Goal: Task Accomplishment & Management: Manage account settings

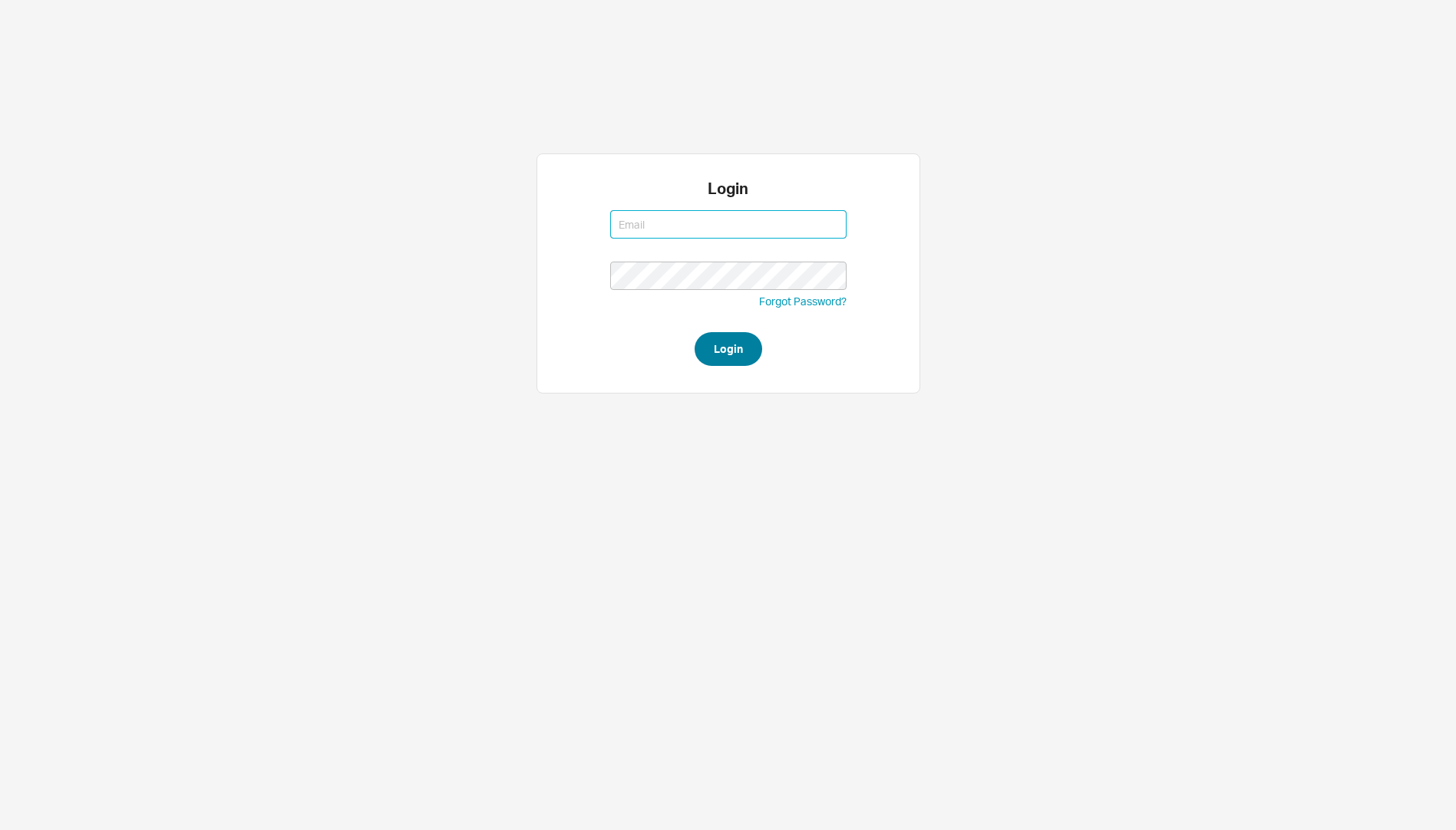
type input "[EMAIL_ADDRESS][DOMAIN_NAME]"
click at [722, 347] on button "Login" at bounding box center [728, 349] width 67 height 34
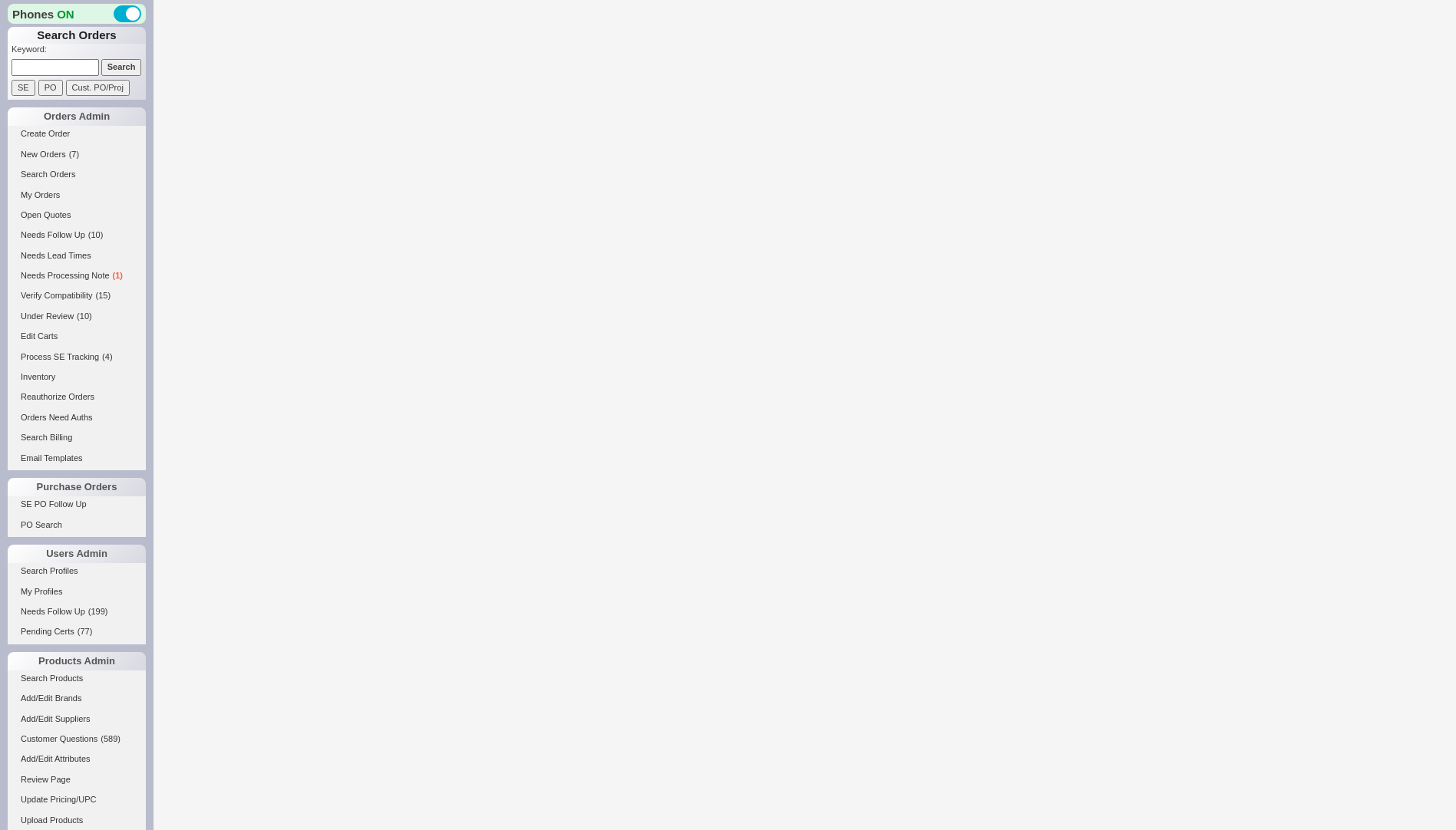
select select "3"
select select "ON_CHECKOUT_AGGREGATED"
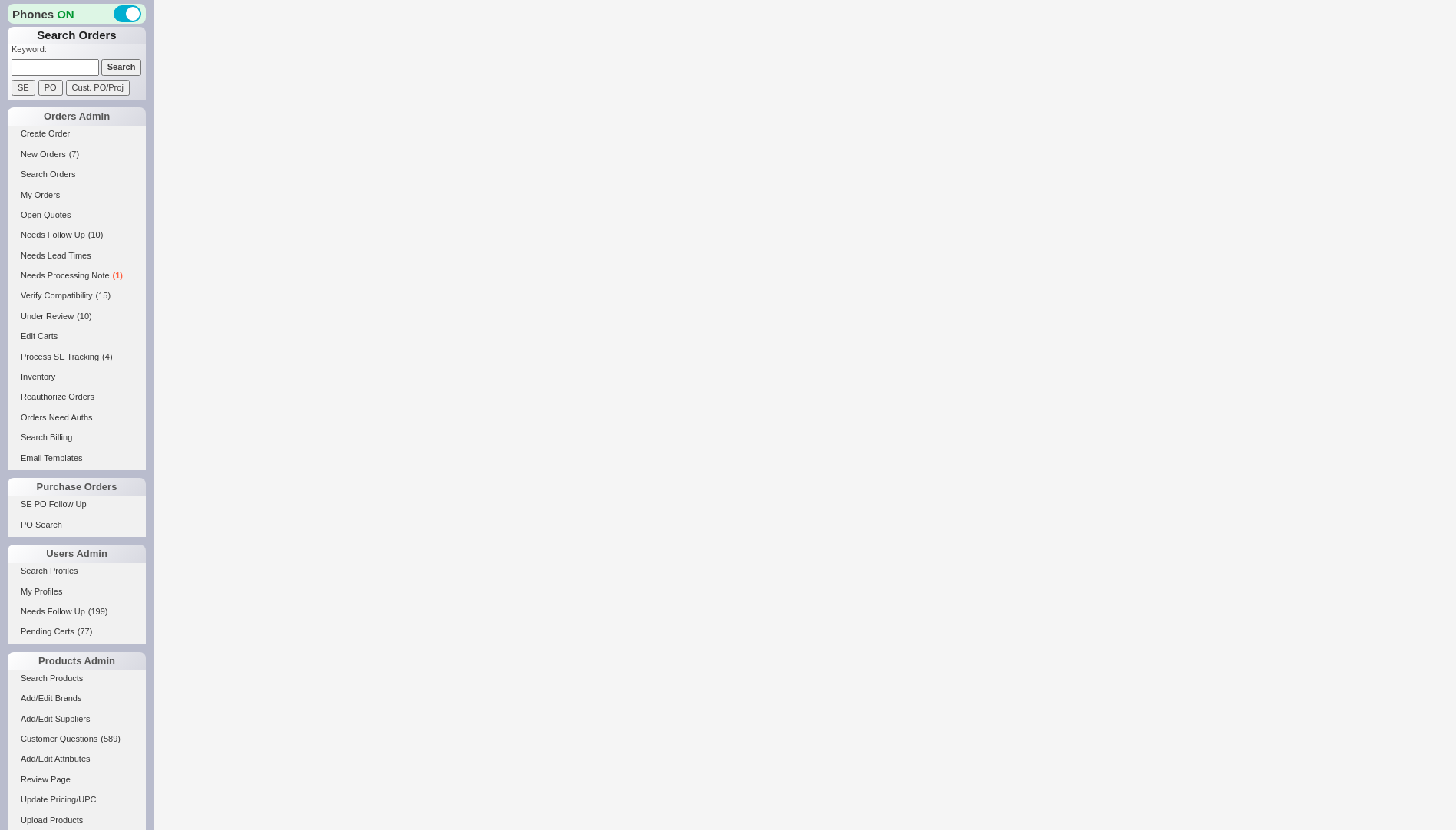
select select "ON_CHECKOUT_AGGREGATED"
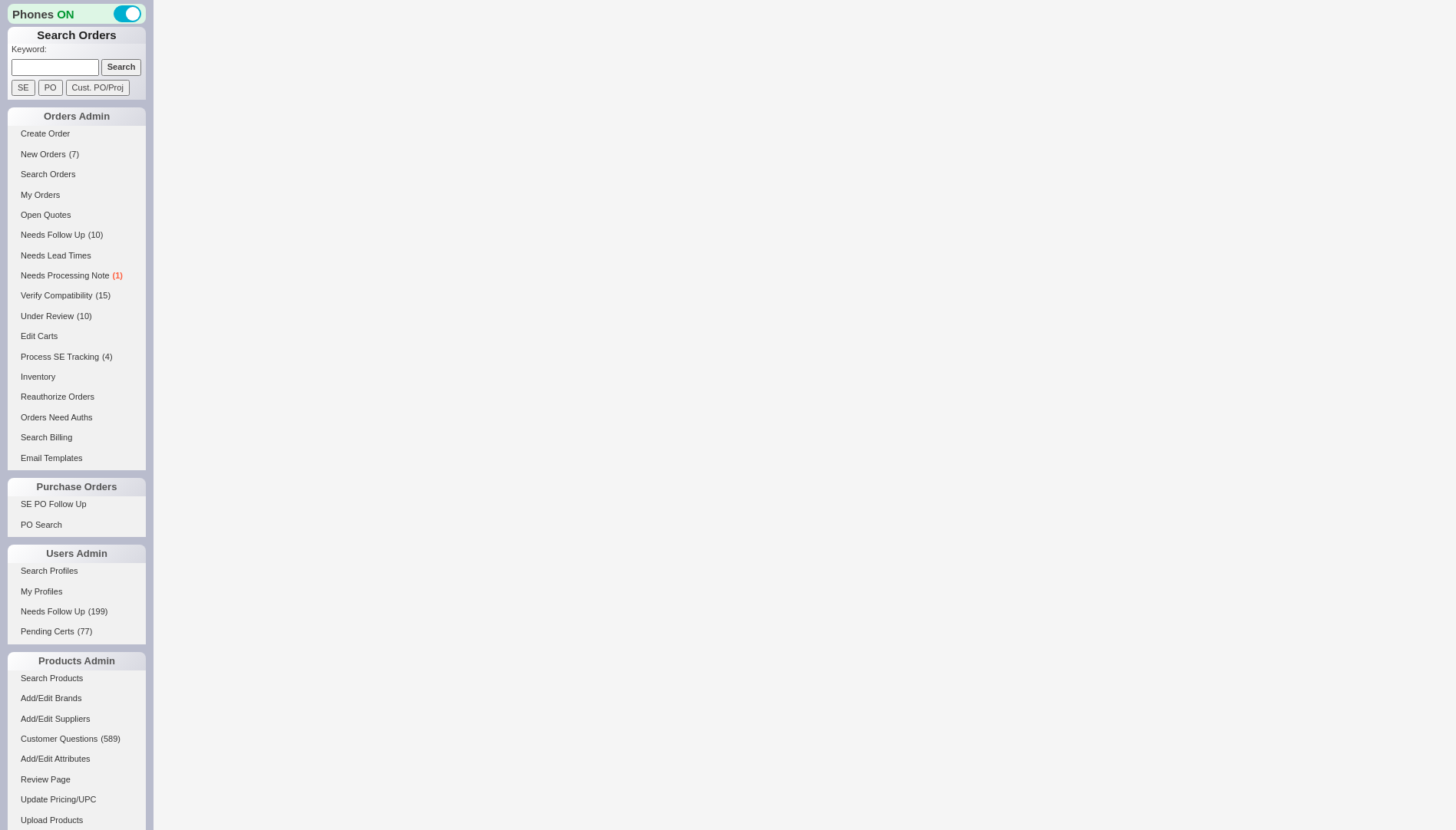
select select "ON_CHECKOUT_AGGREGATED"
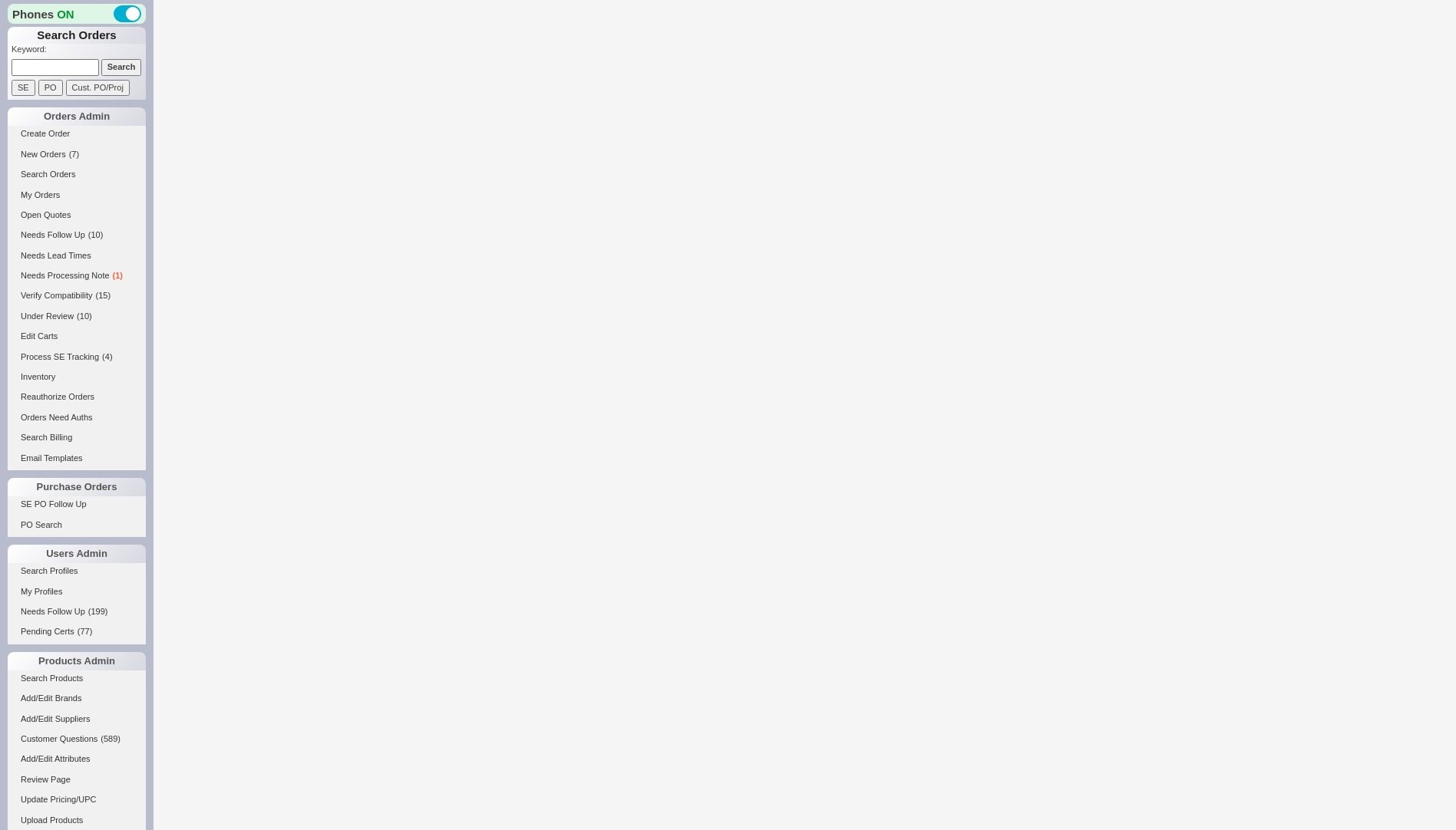
select select "ON_CHECKOUT_AGGREGATED"
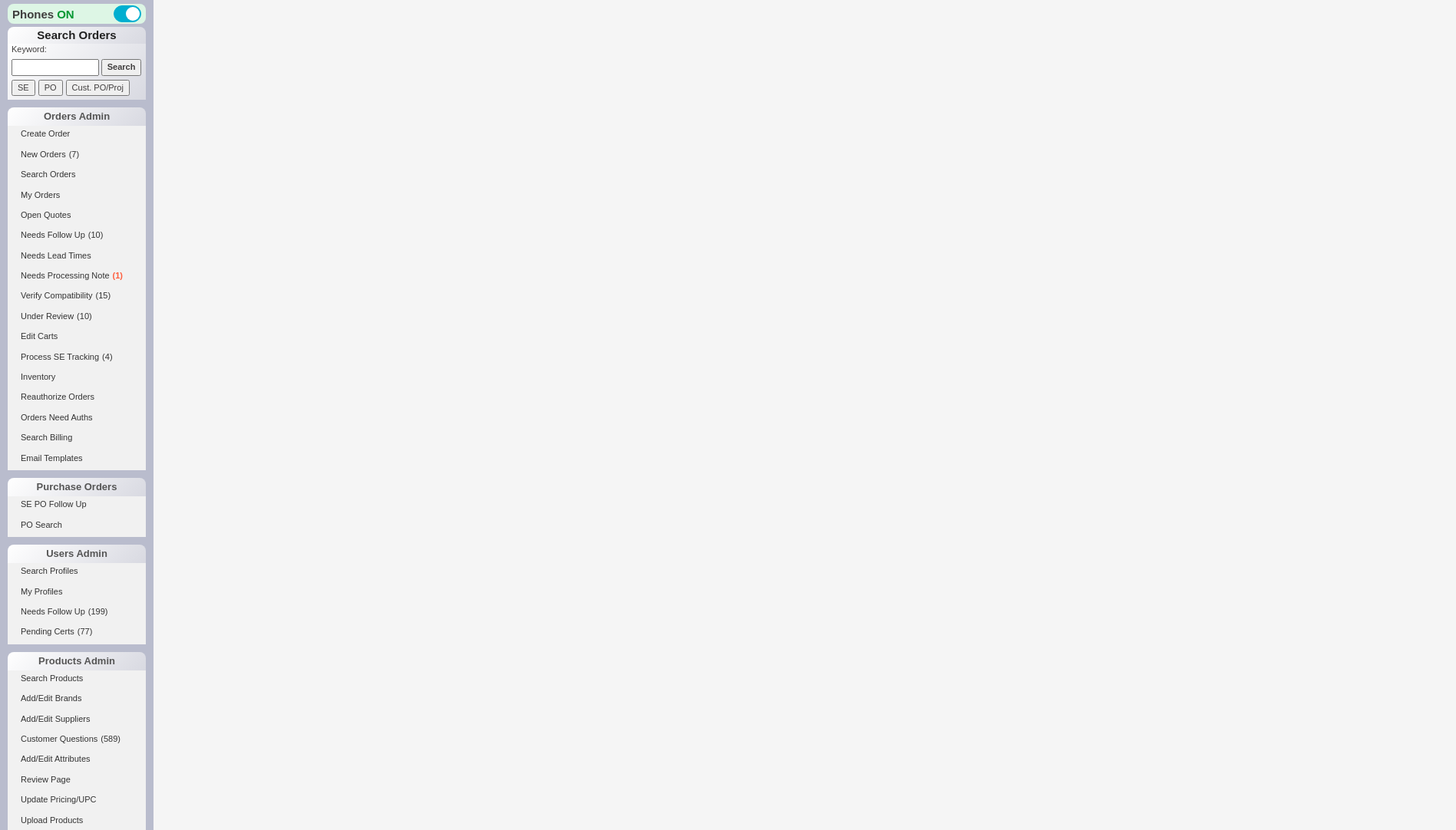
select select "ON_CHECKOUT_AGGREGATED"
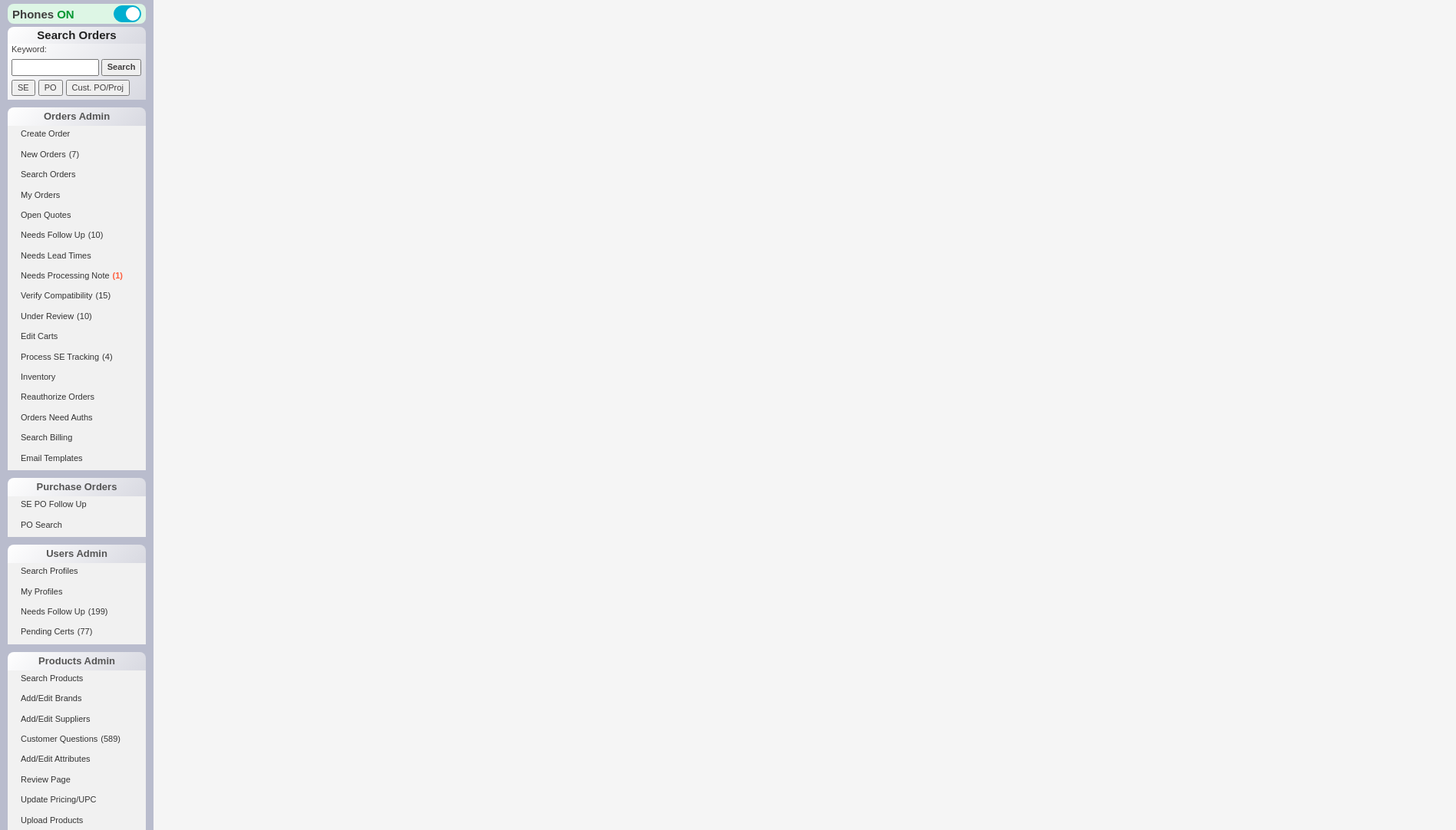
select select "ON_CHECKOUT_AGGREGATED"
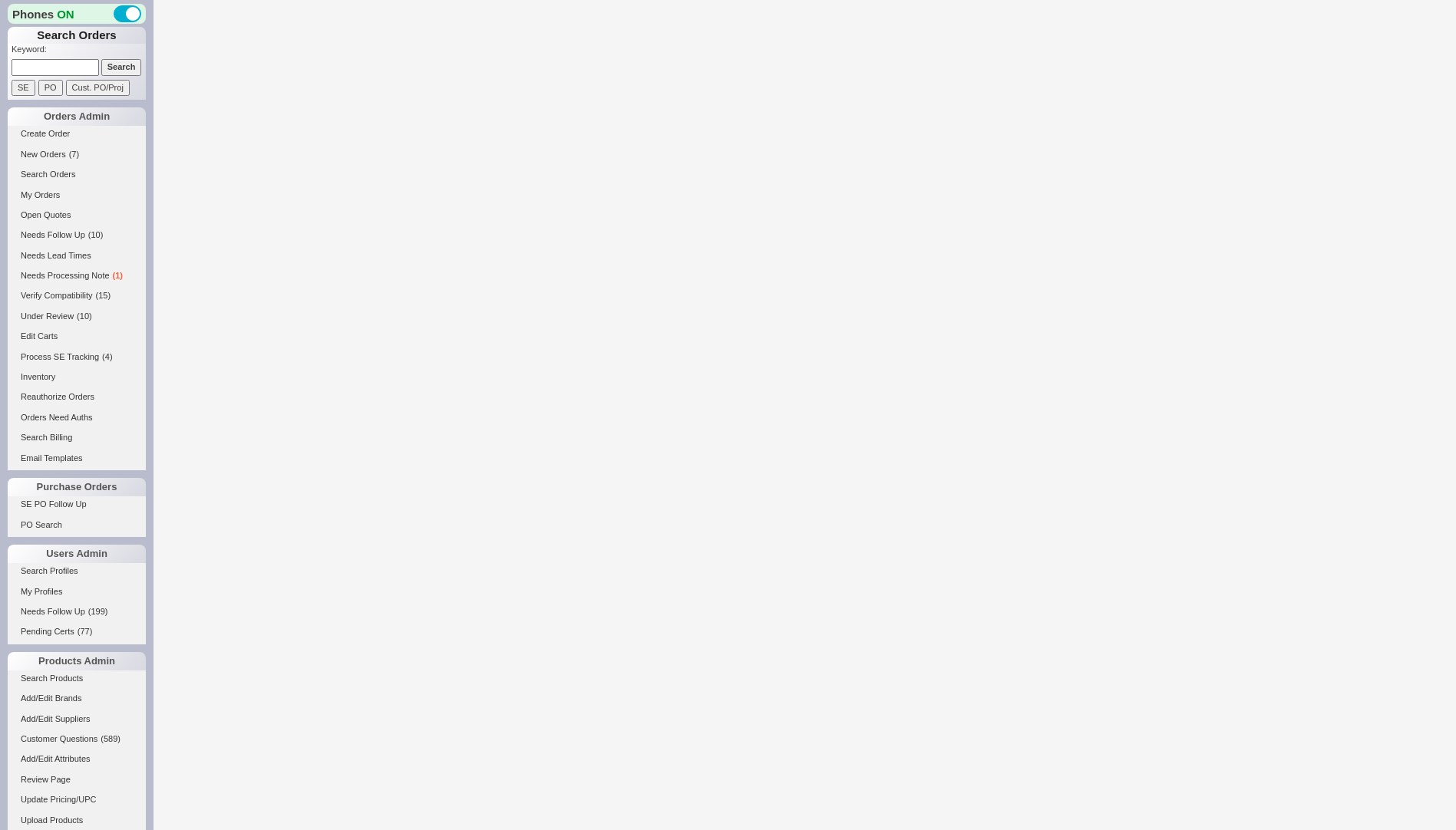
select select "ON_CHECKOUT_AGGREGATED"
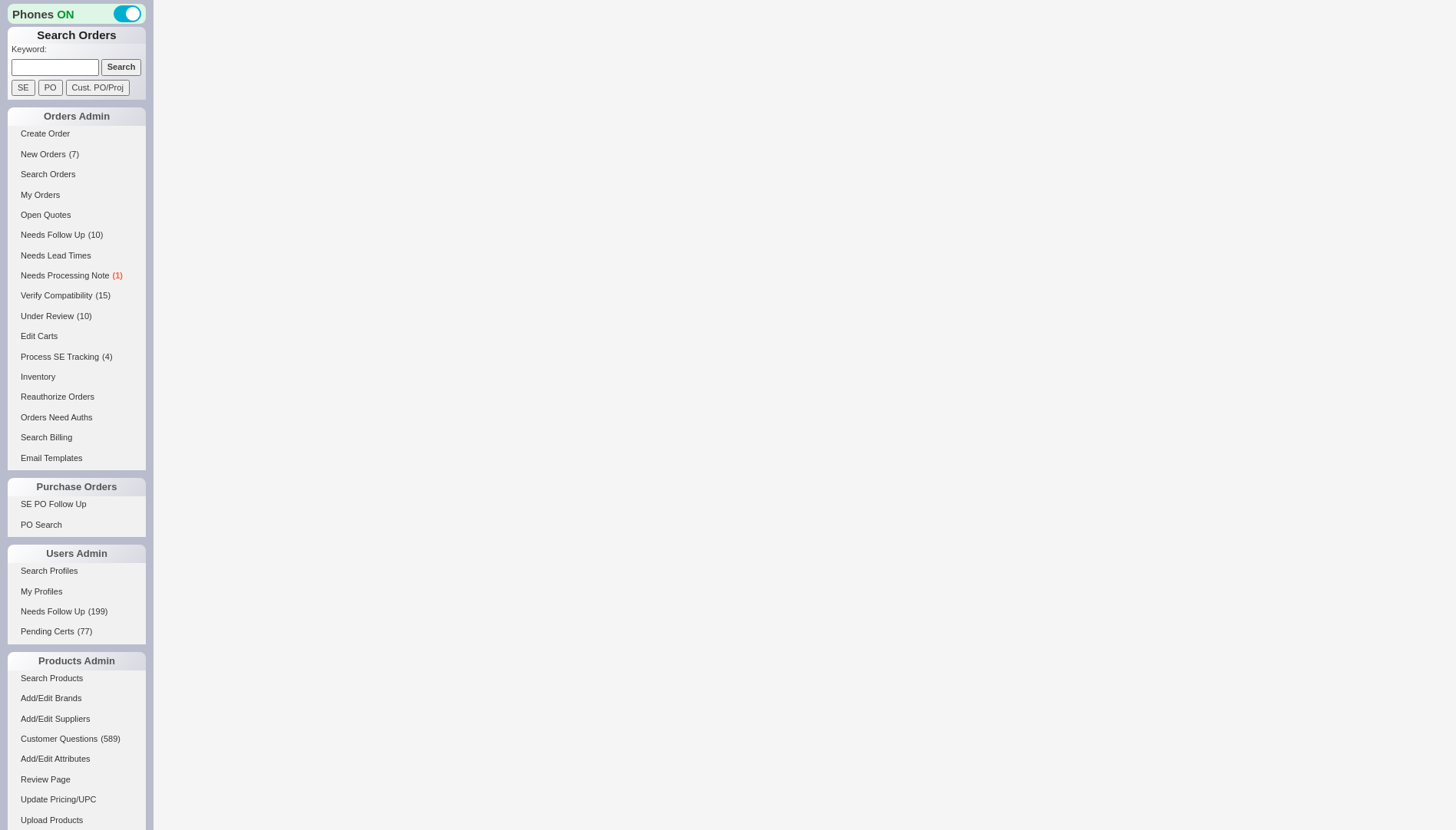
select select "ON_CHECKOUT_AGGREGATED"
